Goal: Information Seeking & Learning: Learn about a topic

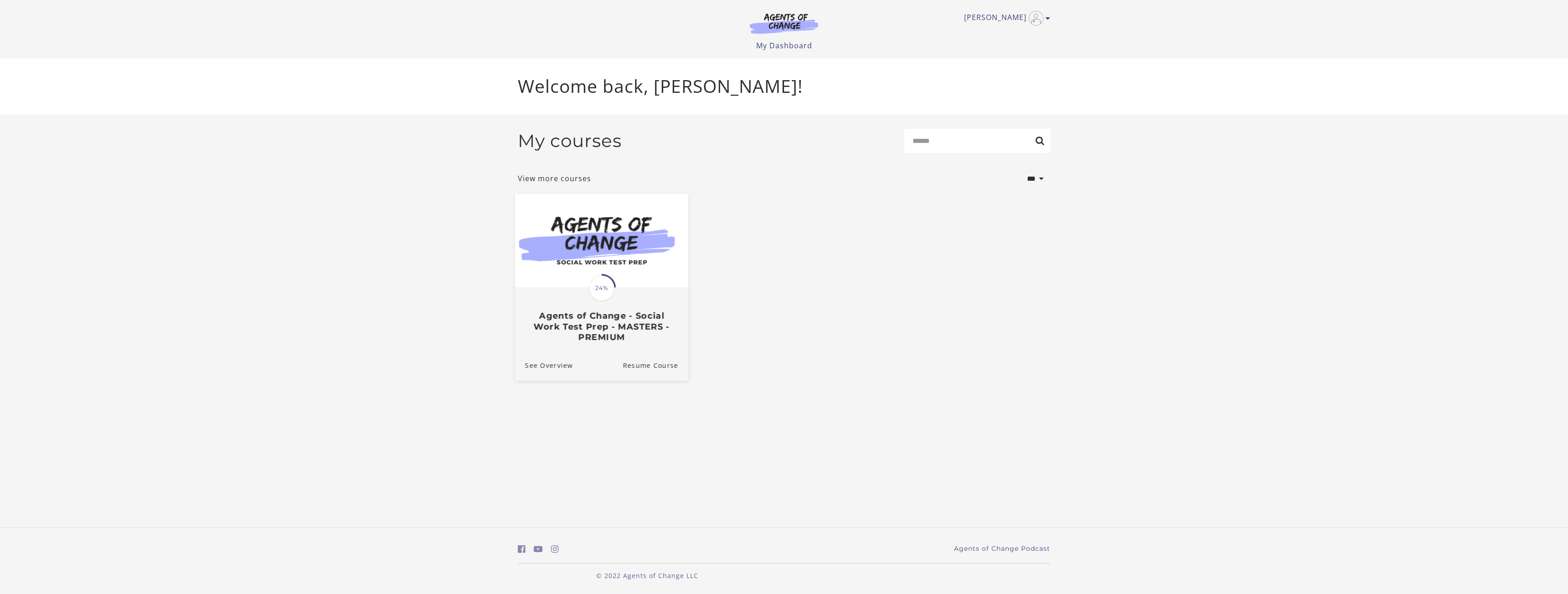
click at [645, 322] on h3 "Agents of Change - Social Work Test Prep - MASTERS - PREMIUM" at bounding box center [602, 326] width 153 height 32
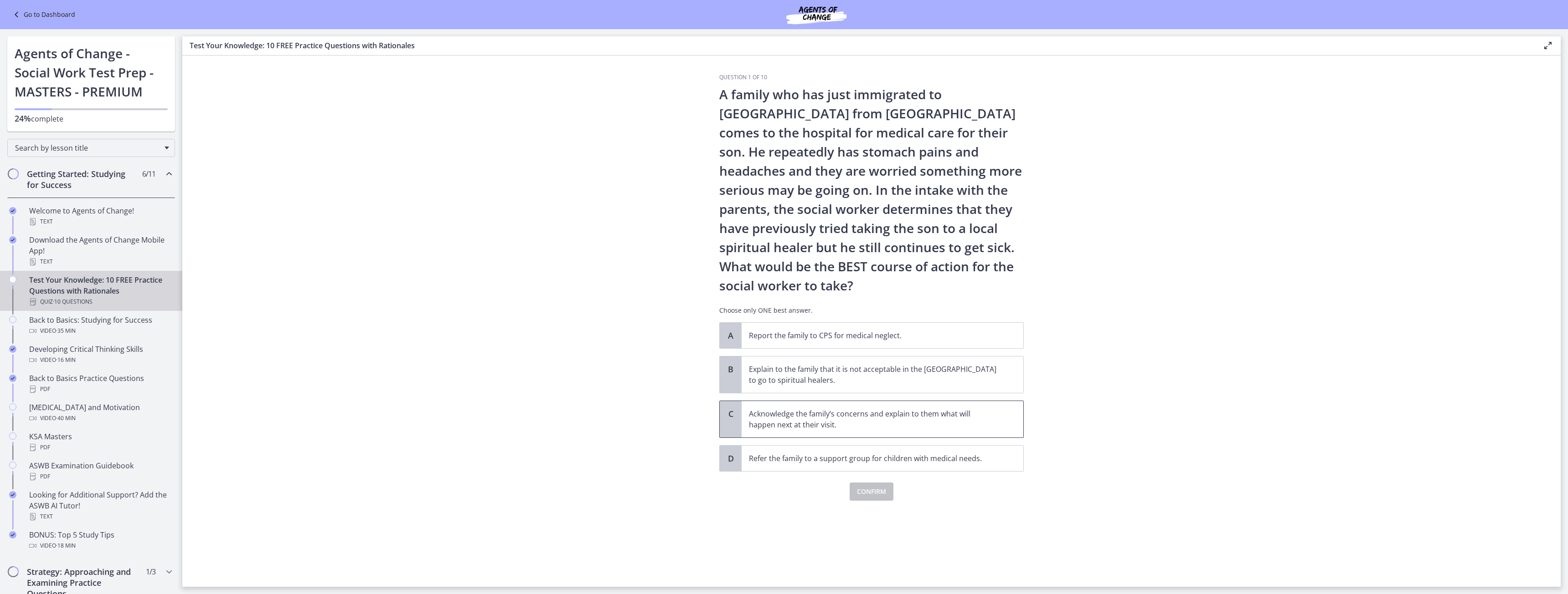
click at [855, 424] on p "Acknowledge the family’s concerns and explain to them what will happen next at …" at bounding box center [873, 420] width 249 height 22
click at [868, 490] on span "Confirm" at bounding box center [872, 492] width 29 height 11
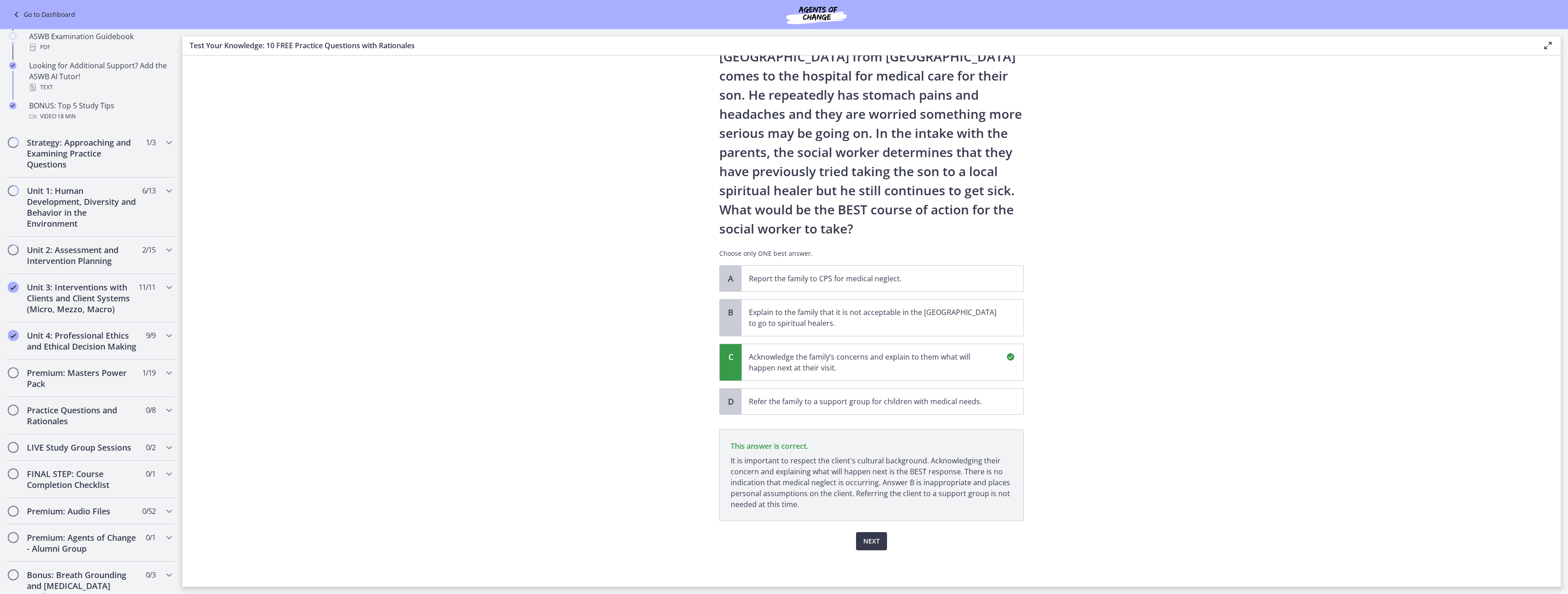
scroll to position [542, 0]
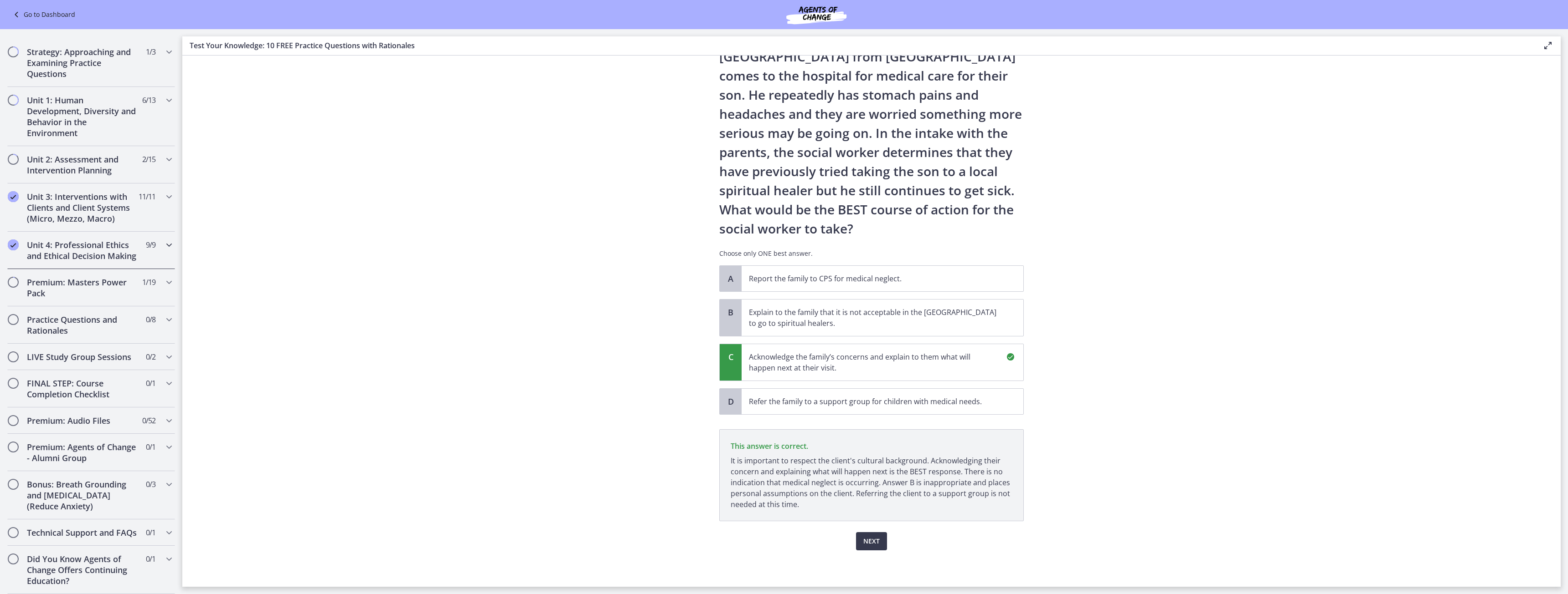
click at [99, 239] on h2 "Unit 4: Professional Ethics and Ethical Decision Making" at bounding box center [83, 250] width 112 height 22
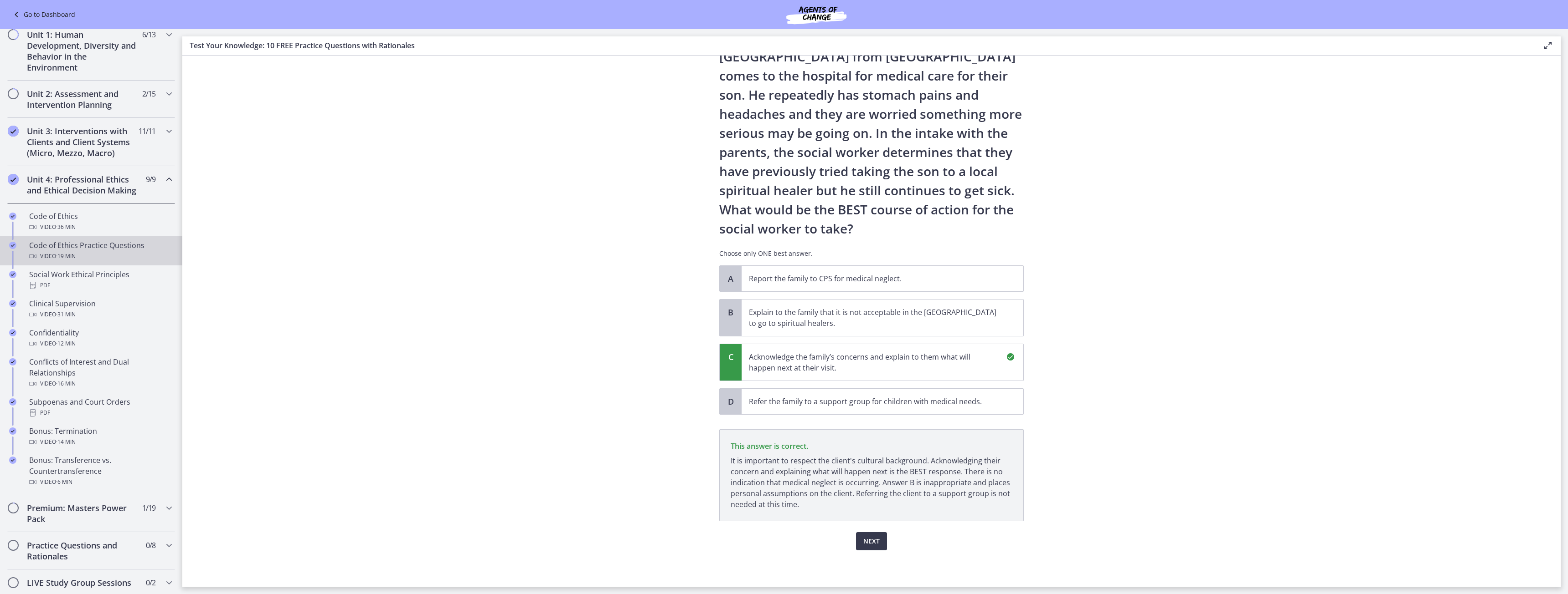
scroll to position [363, 0]
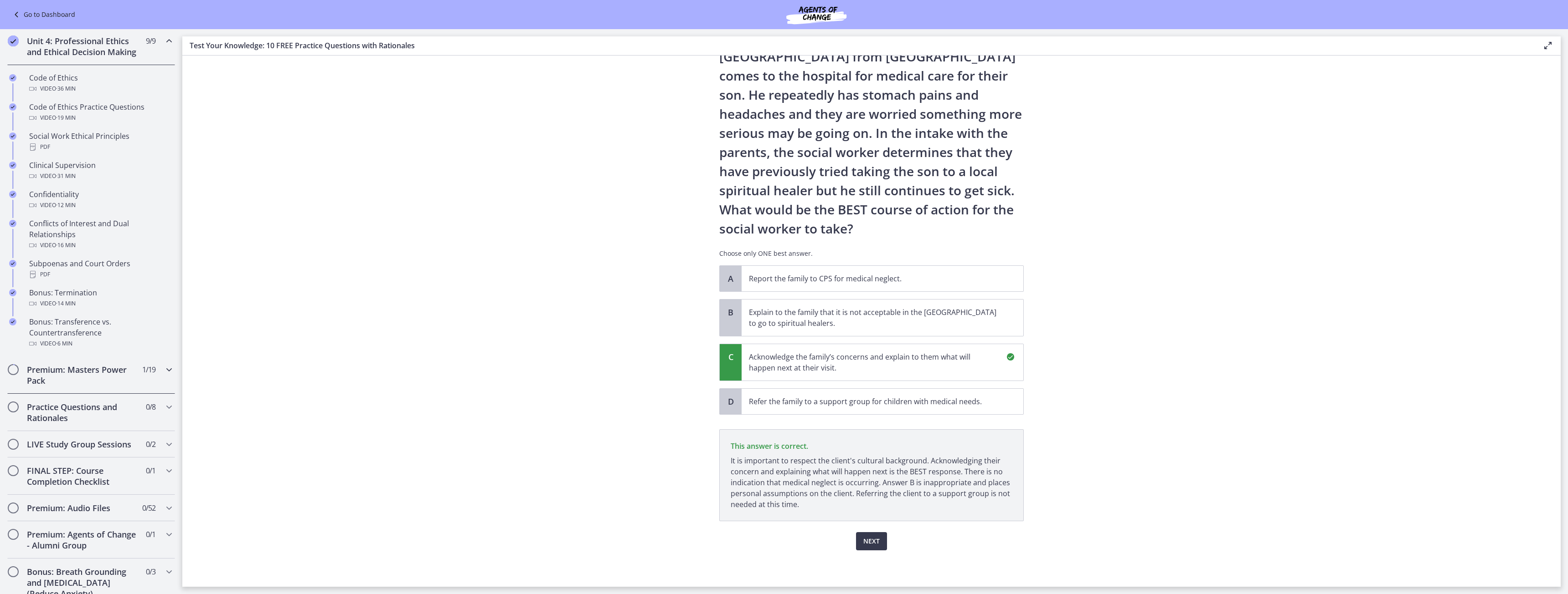
click at [111, 385] on h2 "Premium: Masters Power Pack" at bounding box center [83, 375] width 112 height 22
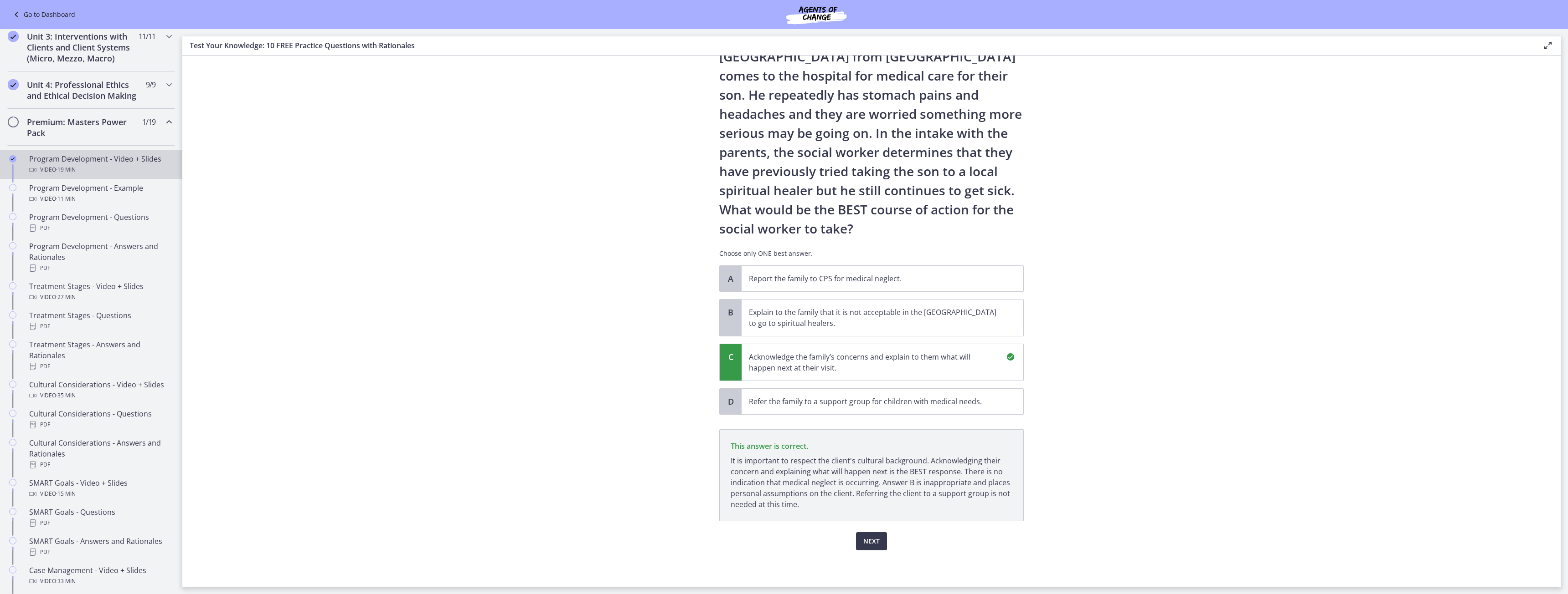
scroll to position [181, 0]
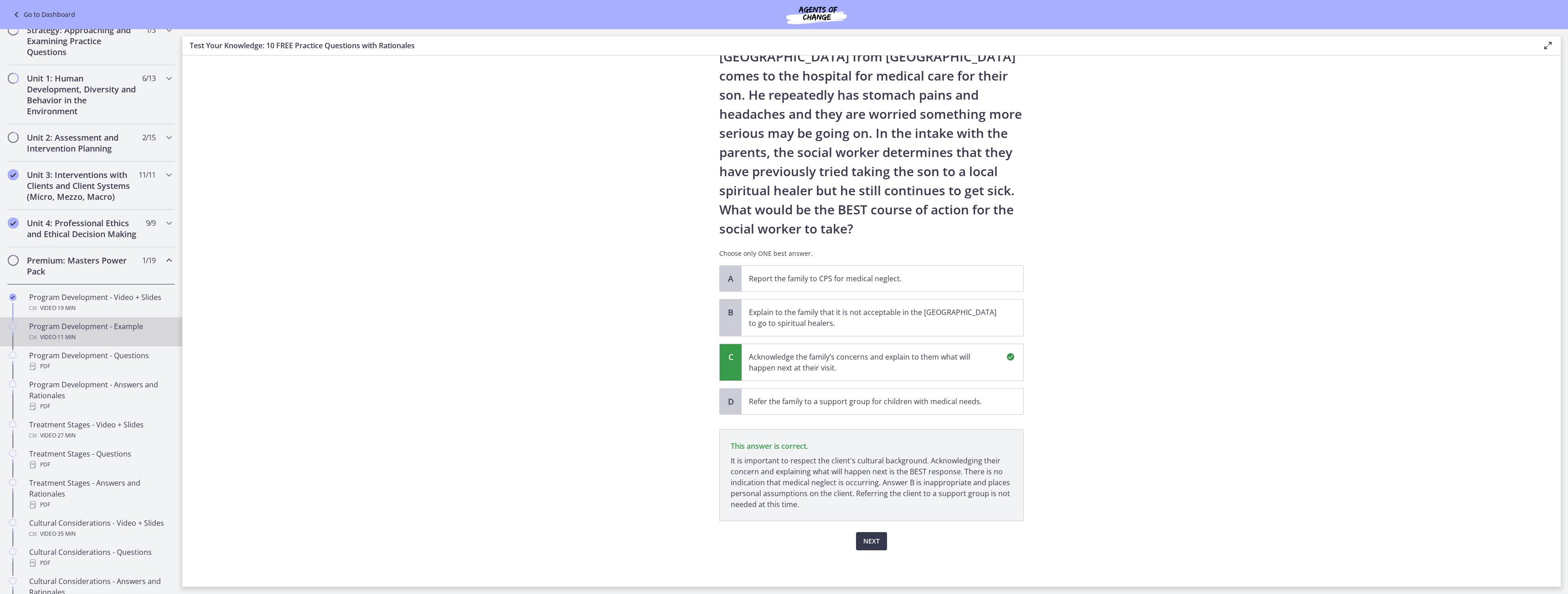
click at [91, 347] on link "Program Development - Example Video · 11 min" at bounding box center [91, 332] width 182 height 29
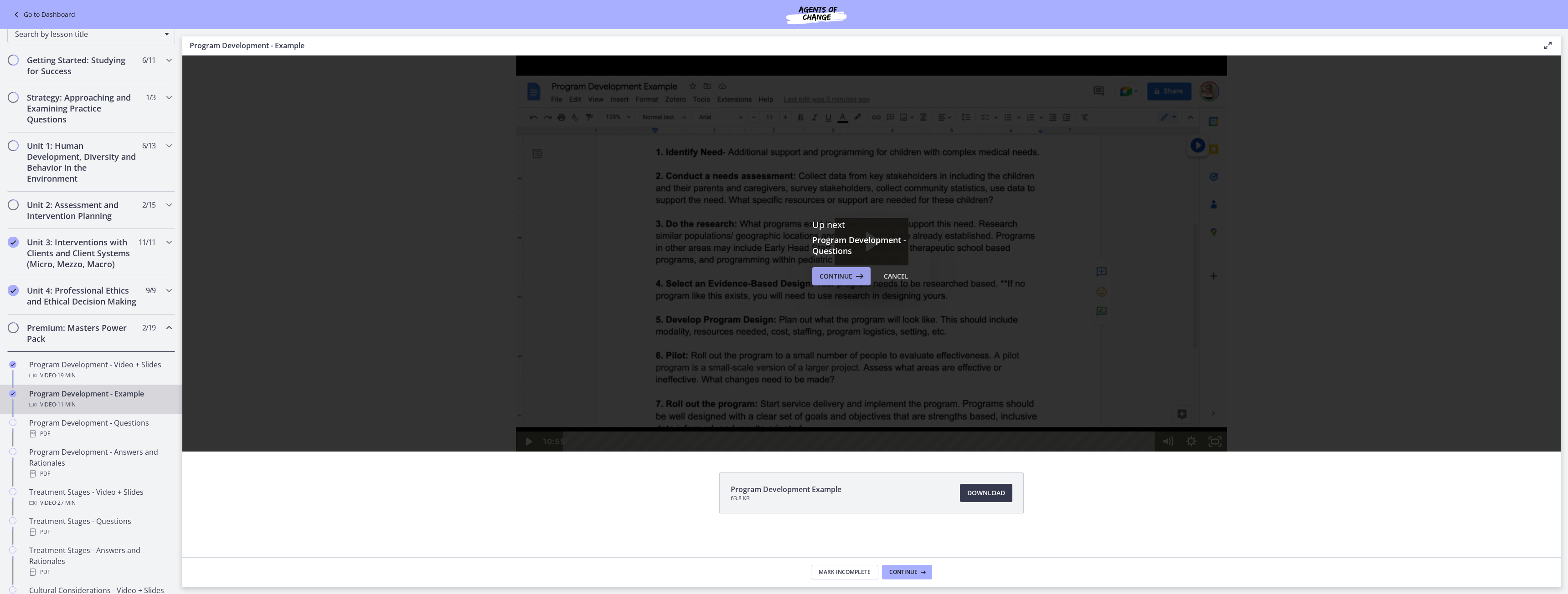
click at [836, 277] on span "Continue" at bounding box center [836, 276] width 33 height 11
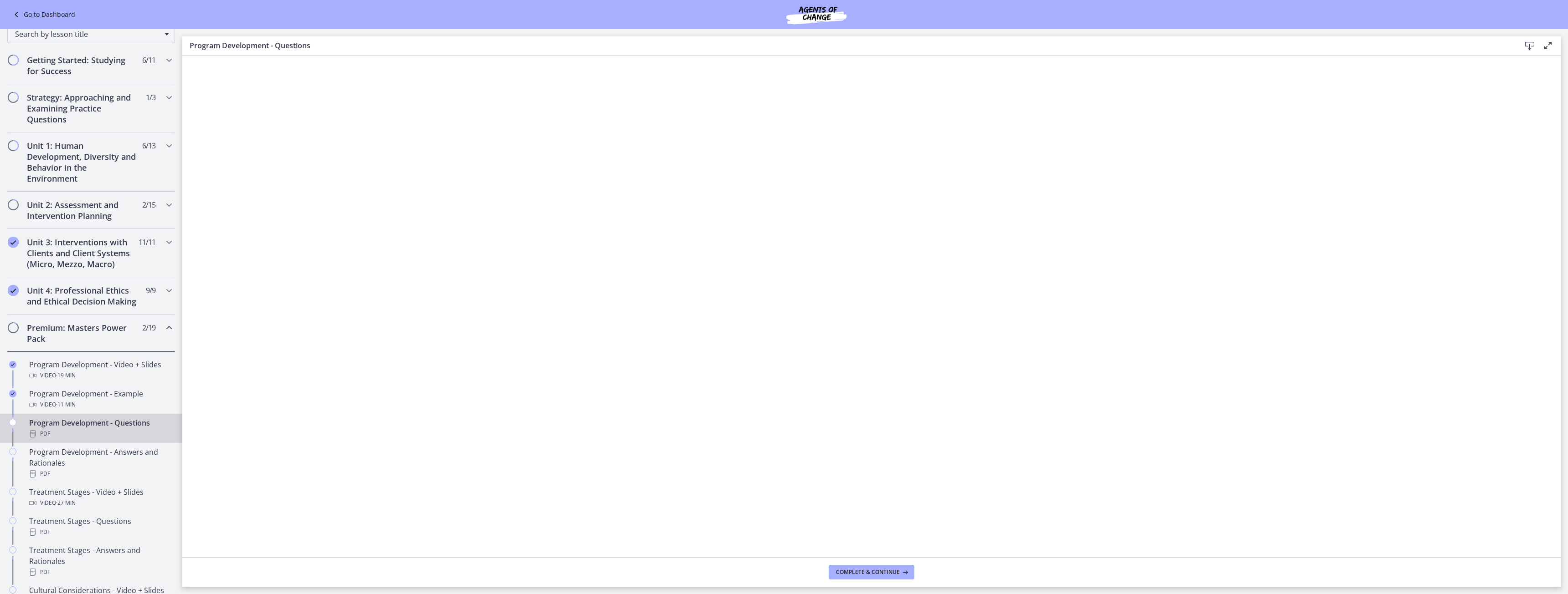
click at [1534, 46] on icon at bounding box center [1530, 46] width 11 height 11
click at [91, 471] on div "Program Development - Answers and Rationales PDF" at bounding box center [100, 463] width 142 height 33
click at [68, 435] on div "Program Development - Questions PDF" at bounding box center [100, 428] width 142 height 22
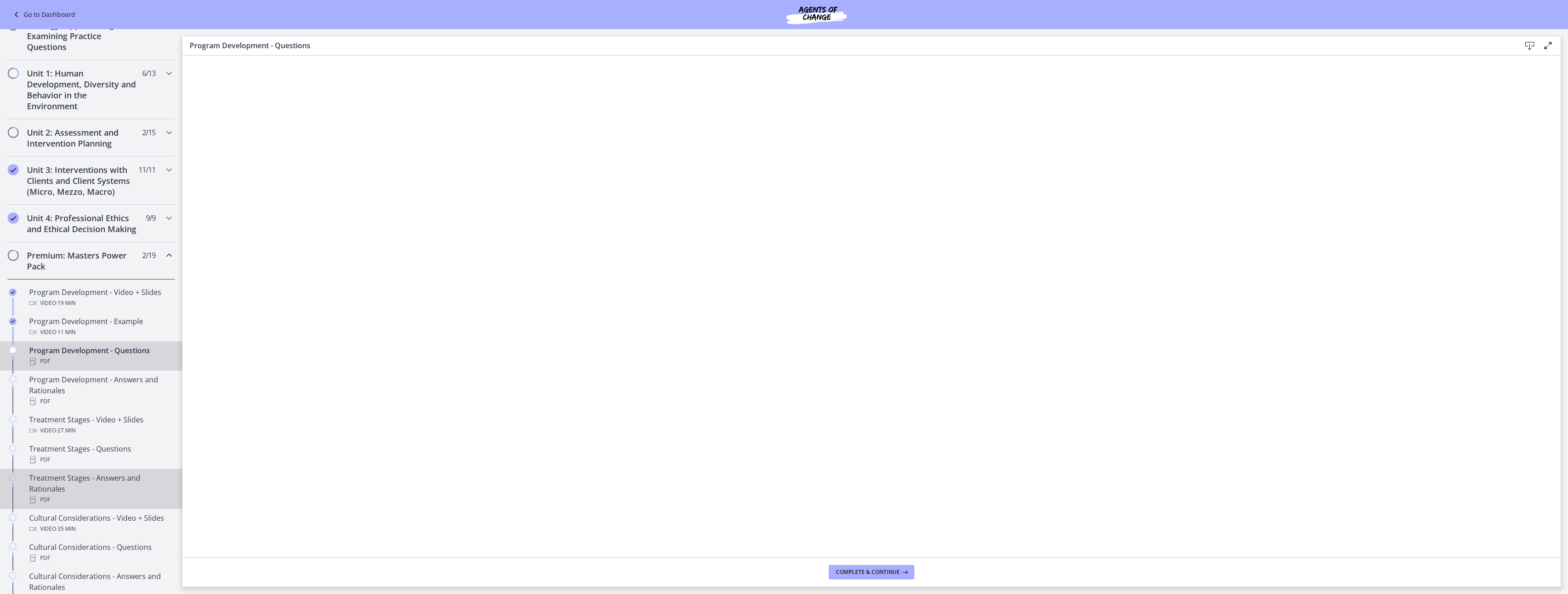
scroll to position [205, 0]
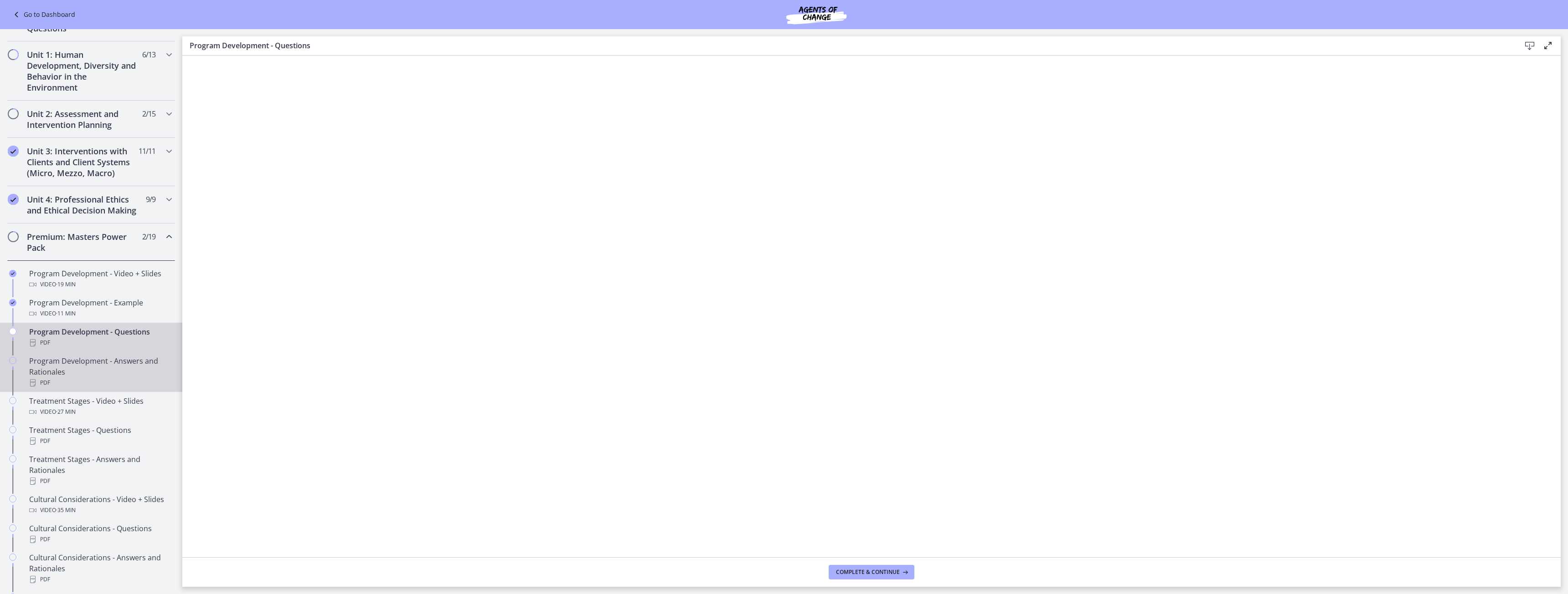
click at [109, 389] on div "PDF" at bounding box center [100, 383] width 142 height 11
click at [107, 417] on div "Video · 27 min" at bounding box center [100, 412] width 142 height 11
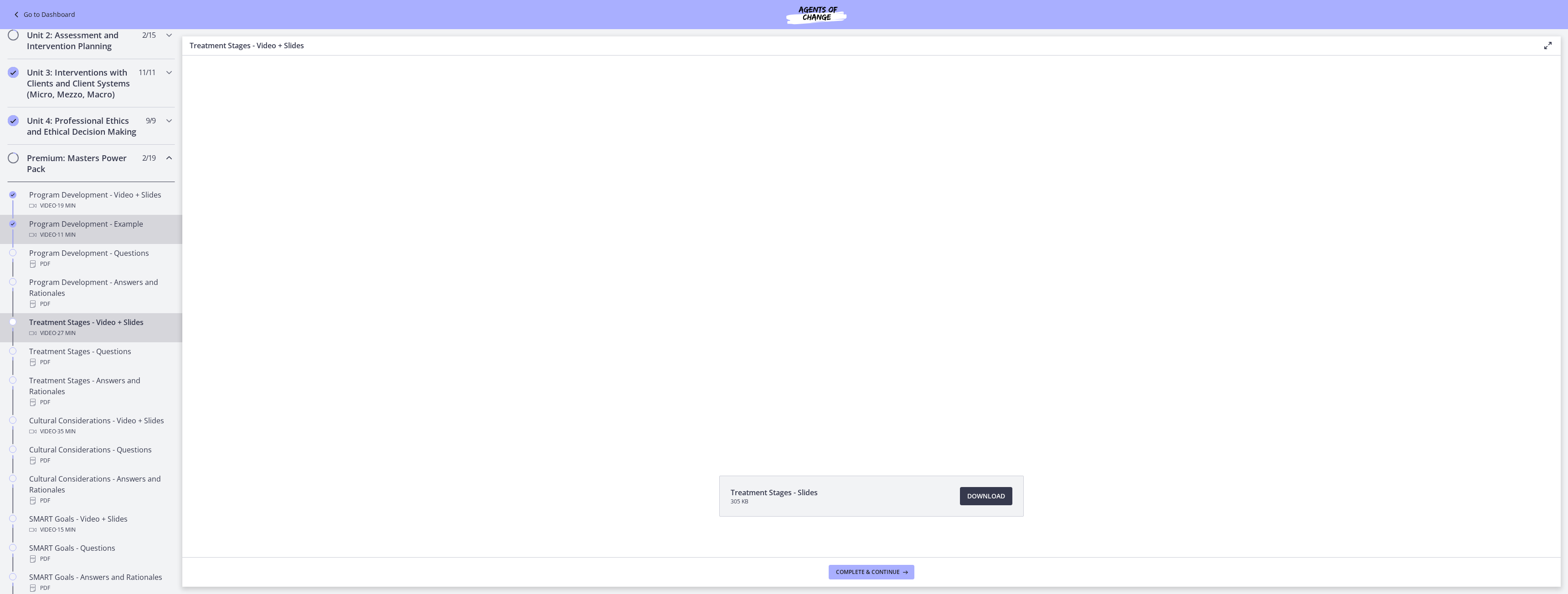
scroll to position [296, 0]
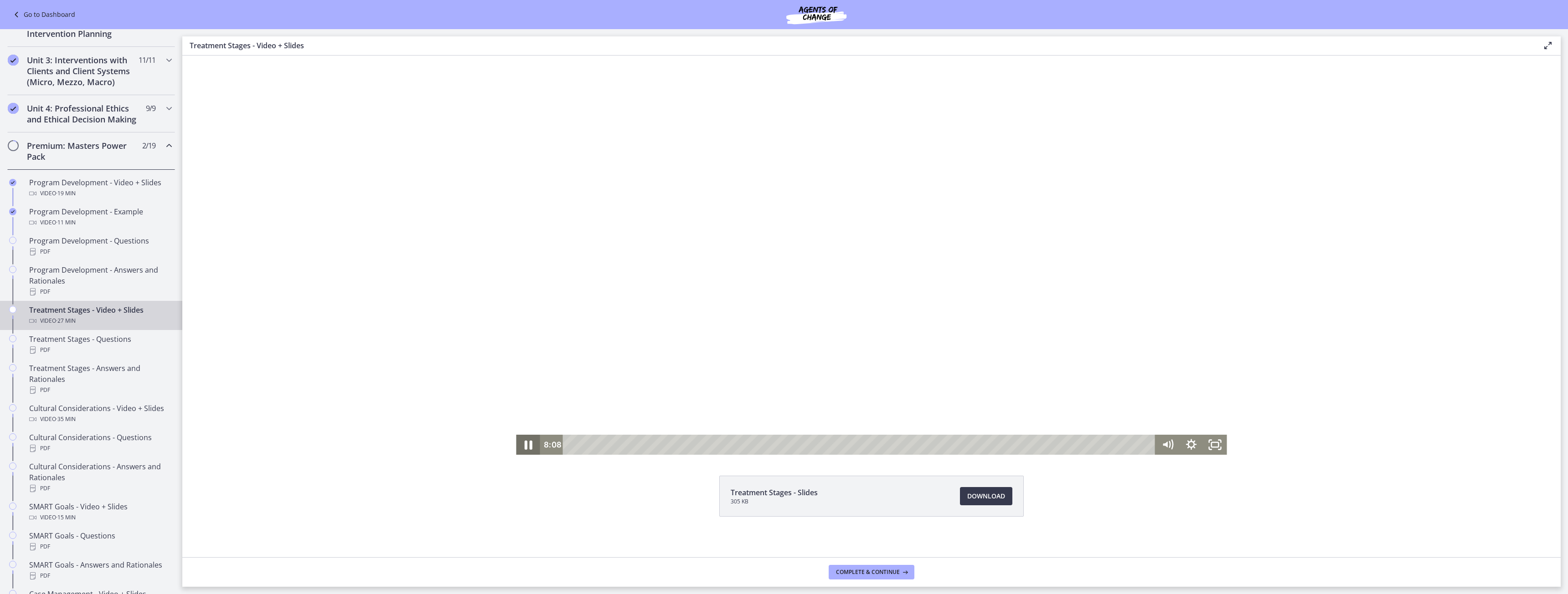
click at [526, 446] on icon "Pause" at bounding box center [528, 445] width 28 height 24
